Goal: Information Seeking & Learning: Learn about a topic

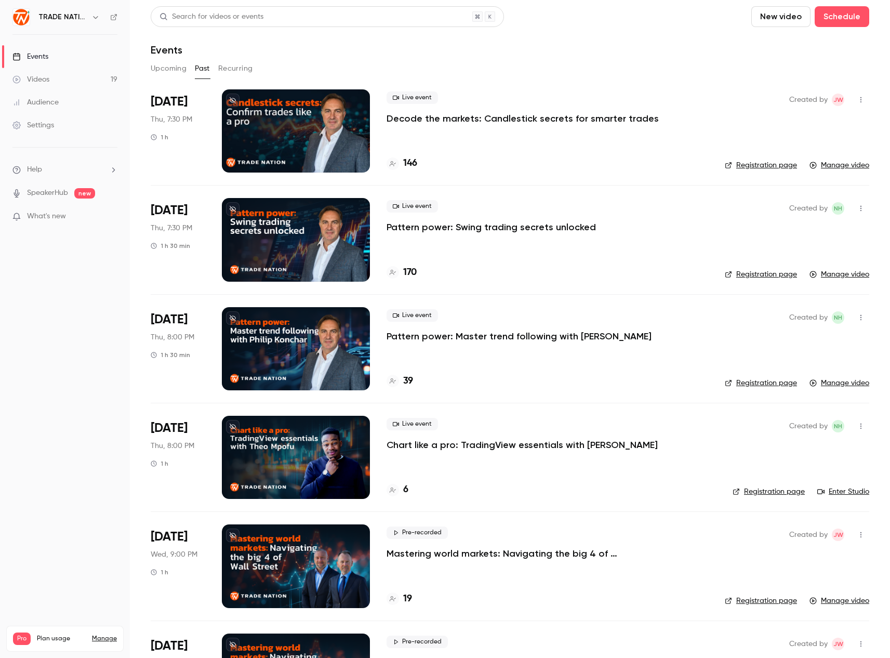
click at [302, 135] on div at bounding box center [296, 130] width 148 height 83
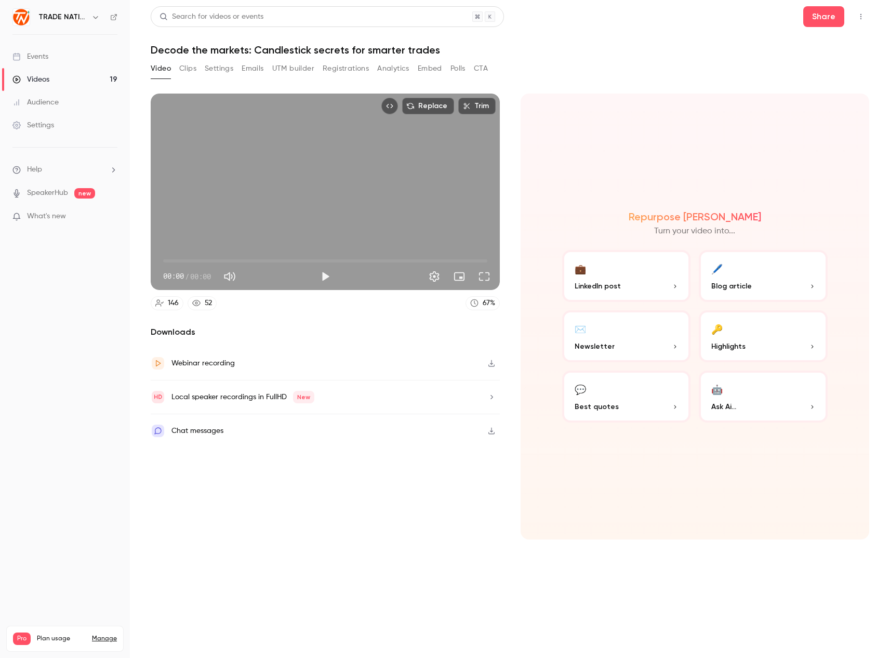
click at [492, 361] on icon "button" at bounding box center [491, 363] width 8 height 7
click at [57, 217] on span "What's new" at bounding box center [46, 216] width 39 height 11
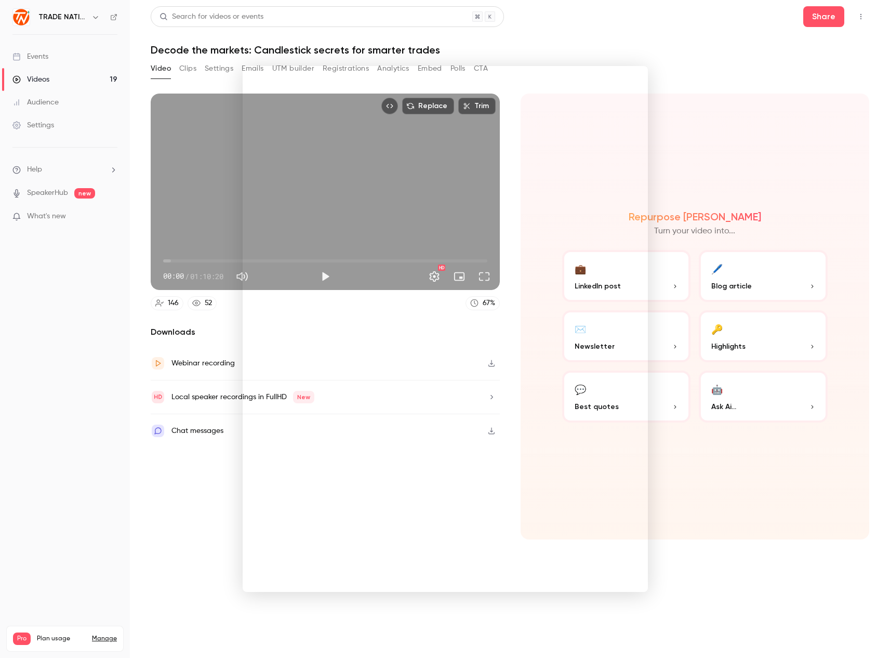
click at [638, 37] on div at bounding box center [445, 329] width 890 height 658
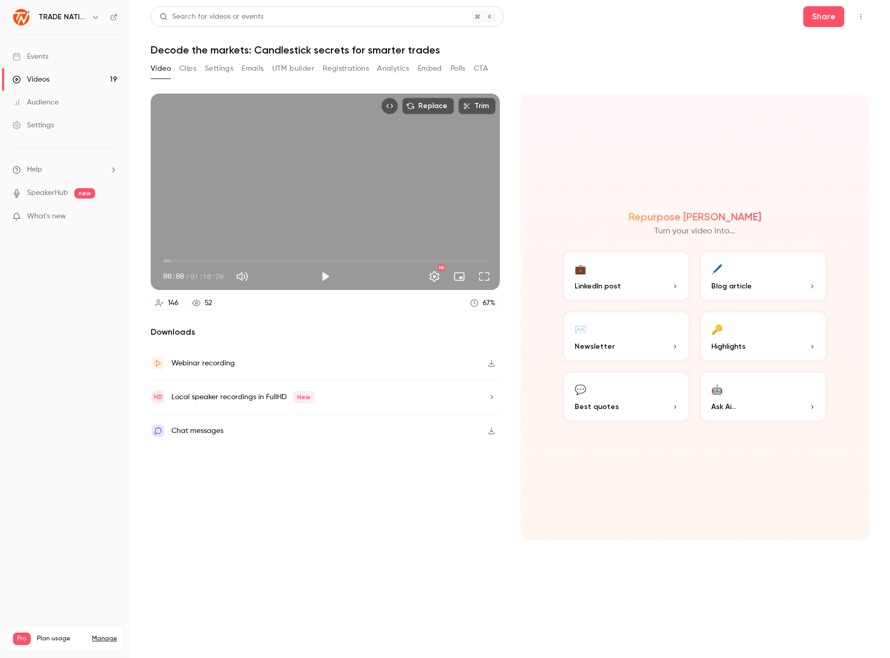
click at [441, 484] on div "Downloads Webinar recording Local speaker recordings in FullHD New Chat messages" at bounding box center [325, 433] width 349 height 214
click at [77, 44] on ul "Events Videos 19 Audience Settings" at bounding box center [65, 91] width 130 height 112
